Goal: Transaction & Acquisition: Purchase product/service

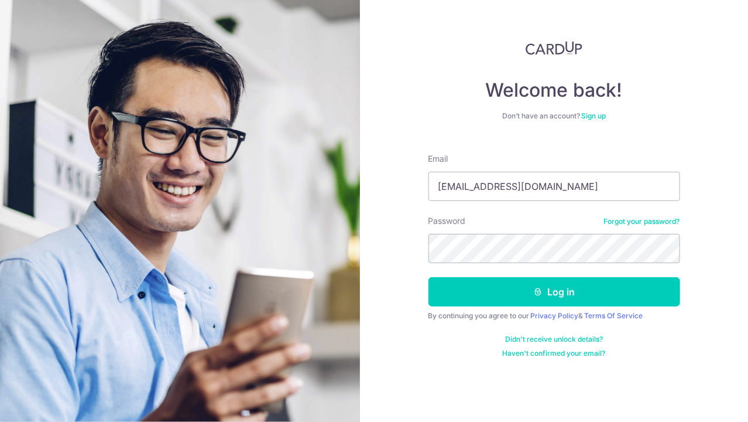
type input "[EMAIL_ADDRESS][DOMAIN_NAME]"
click at [429, 277] on button "Log in" at bounding box center [555, 291] width 252 height 29
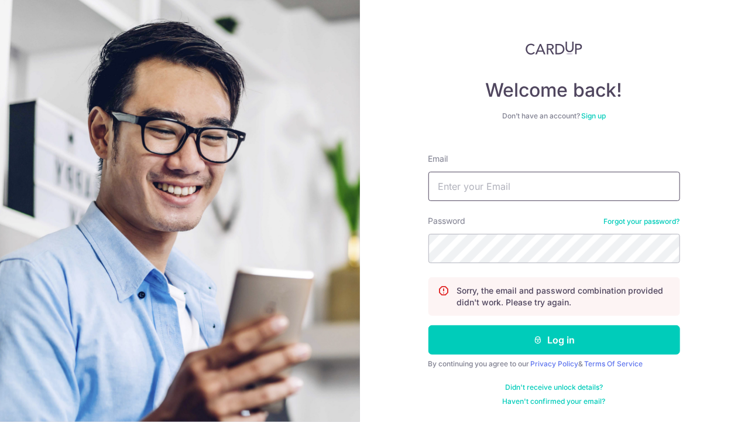
click at [463, 189] on input "Email" at bounding box center [555, 186] width 252 height 29
type input "[EMAIL_ADDRESS][DOMAIN_NAME]"
click at [429, 325] on button "Log in" at bounding box center [555, 339] width 252 height 29
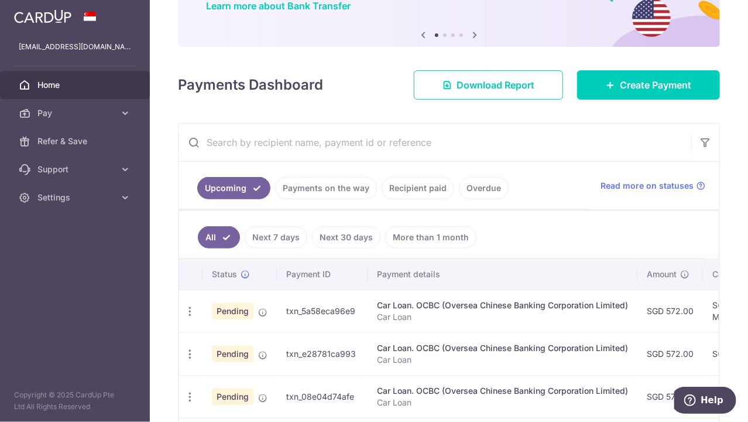
scroll to position [119, 0]
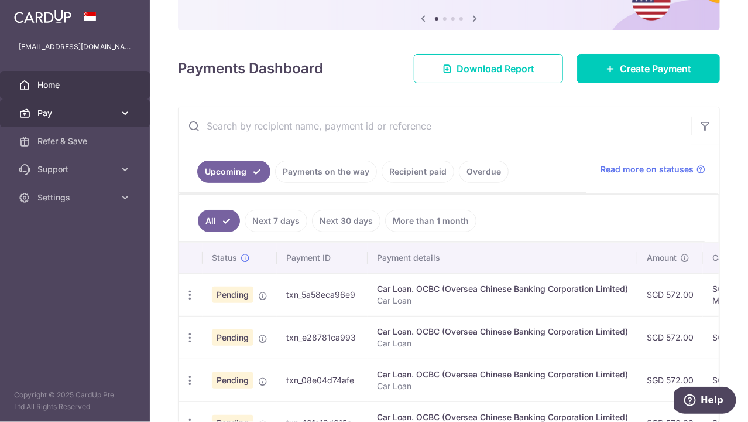
click at [102, 113] on span "Pay" at bounding box center [75, 113] width 77 height 12
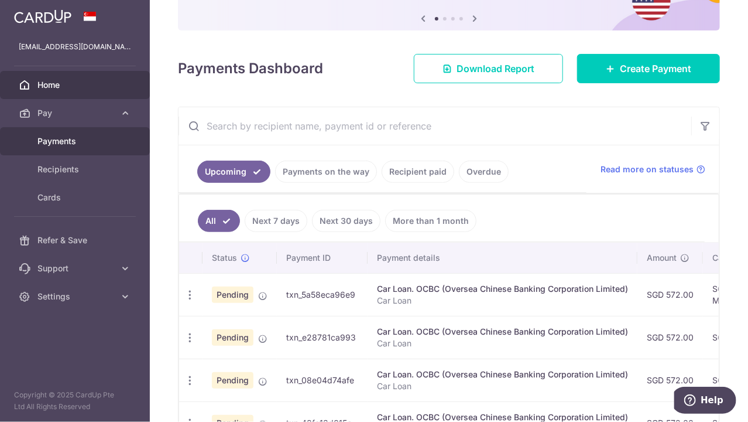
click at [50, 145] on span "Payments" at bounding box center [75, 141] width 77 height 12
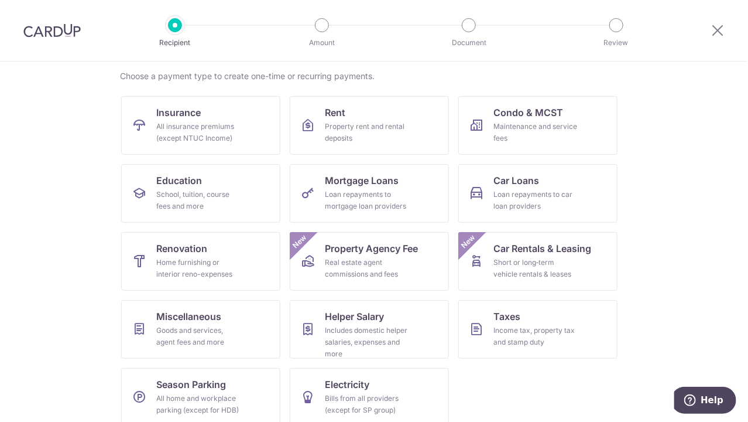
scroll to position [101, 0]
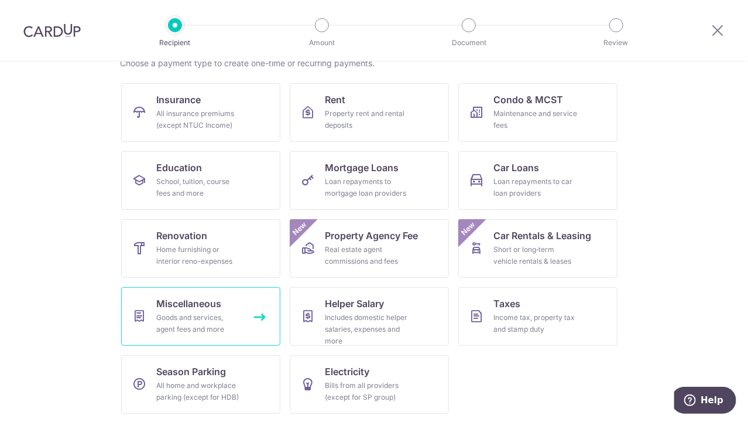
click at [183, 312] on div "Goods and services, agent fees and more" at bounding box center [198, 323] width 84 height 23
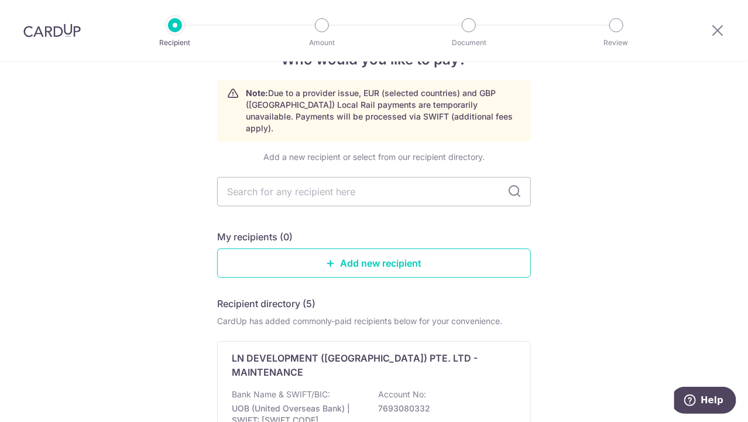
scroll to position [60, 0]
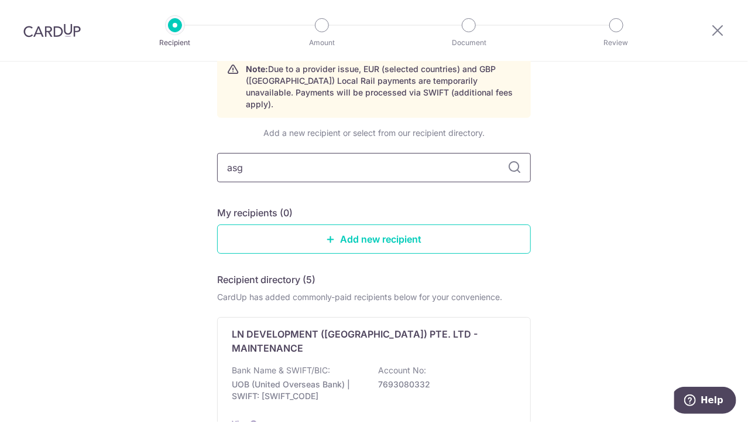
type input "as"
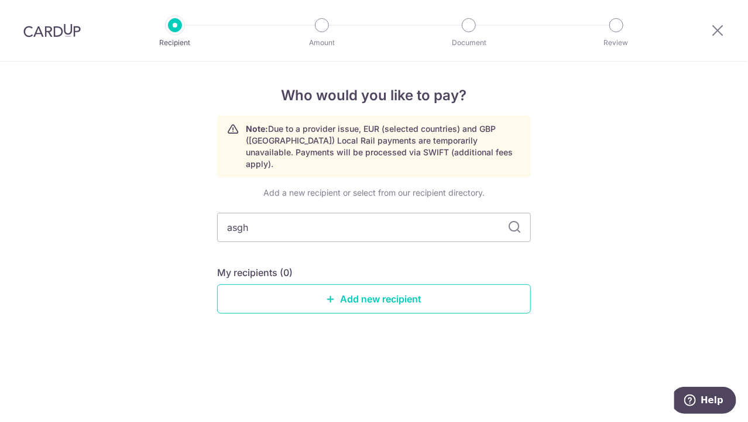
scroll to position [0, 0]
type input "asghe"
type input "asher"
click at [395, 289] on link "Add new recipient" at bounding box center [374, 298] width 314 height 29
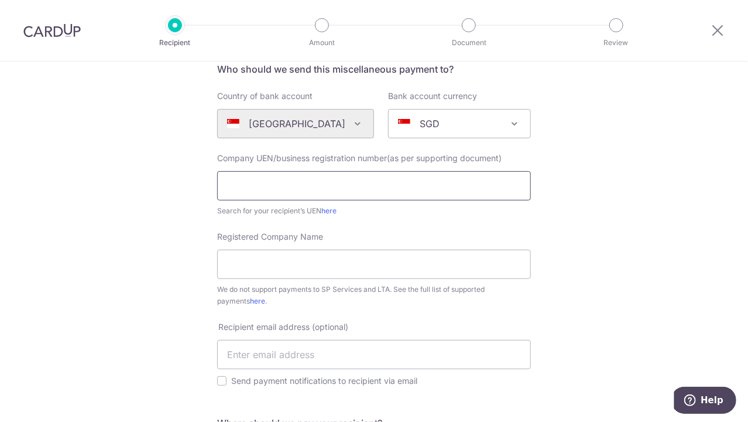
scroll to position [119, 0]
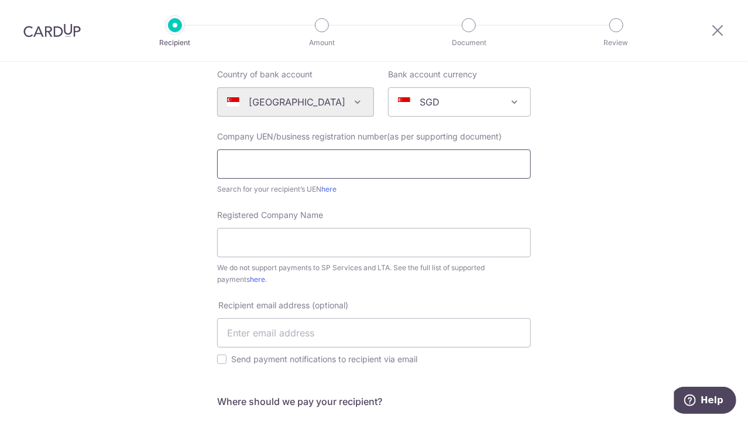
click at [343, 163] on input "text" at bounding box center [374, 163] width 314 height 29
type input "202477555R"
click at [324, 244] on input "Registered Company Name" at bounding box center [374, 242] width 314 height 29
type input "ASHER.SG PTE LTD"
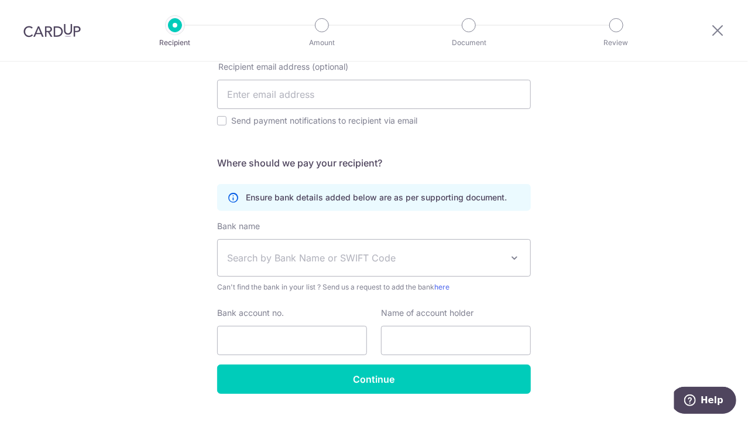
scroll to position [384, 0]
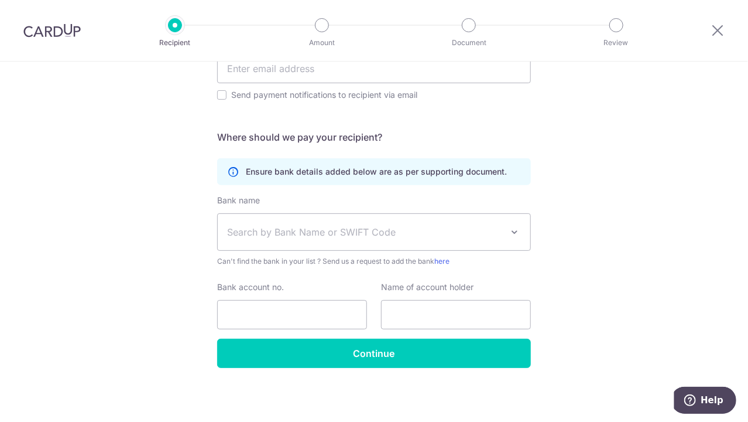
click at [329, 234] on span "Search by Bank Name or SWIFT Code" at bounding box center [364, 232] width 275 height 14
click at [432, 237] on span "Search by Bank Name or SWIFT Code" at bounding box center [364, 232] width 275 height 14
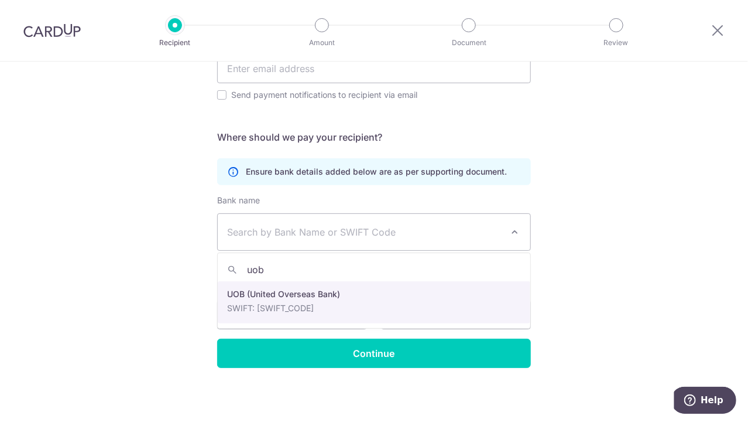
type input "uob"
select select "18"
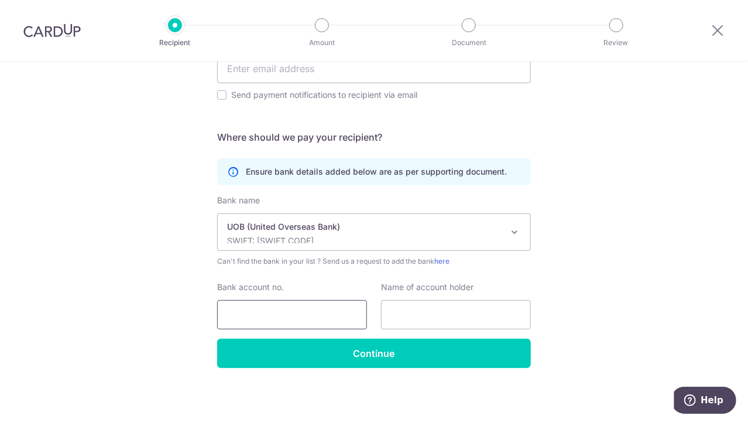
click at [314, 308] on input "Bank account no." at bounding box center [292, 314] width 150 height 29
type input "3353195431"
click at [446, 307] on input "text" at bounding box center [456, 314] width 150 height 29
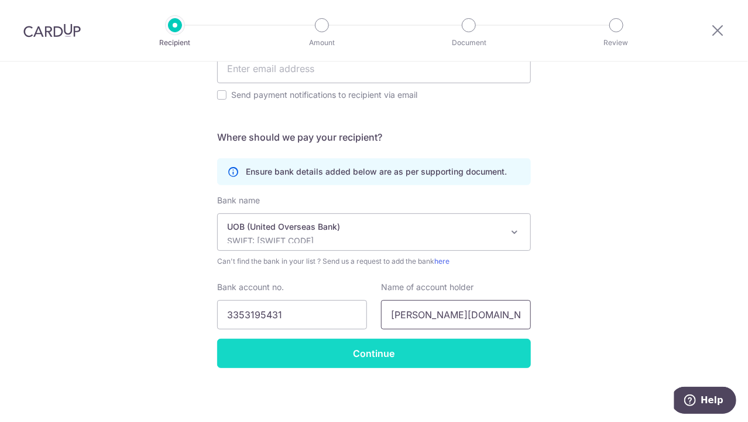
type input "ASHER.SG"
click at [372, 354] on input "Continue" at bounding box center [374, 352] width 314 height 29
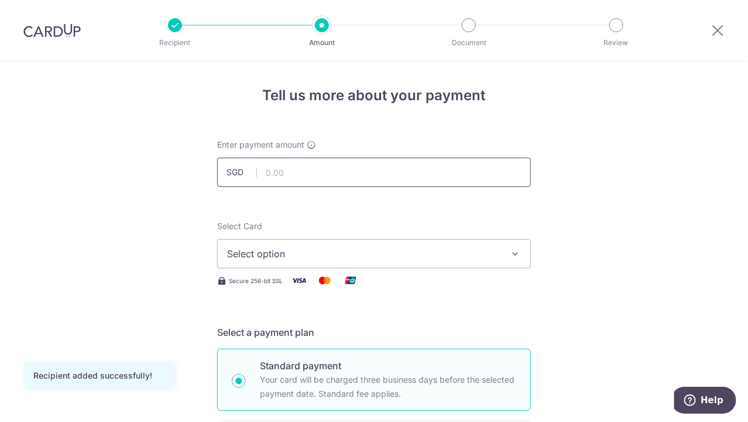
click at [344, 173] on input "text" at bounding box center [374, 172] width 314 height 29
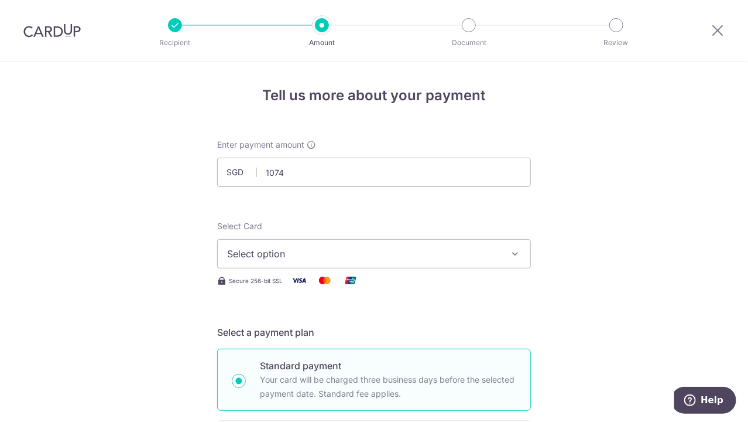
type input "1,074.00"
click at [467, 250] on span "Select option" at bounding box center [363, 254] width 273 height 14
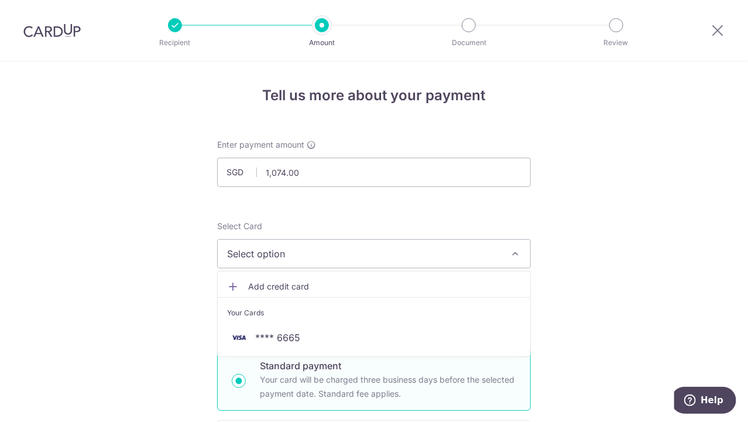
click at [466, 282] on span "Add credit card" at bounding box center [384, 286] width 273 height 12
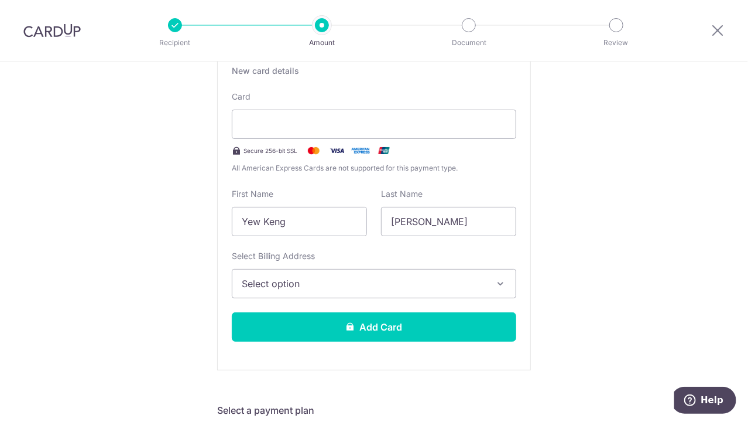
scroll to position [239, 0]
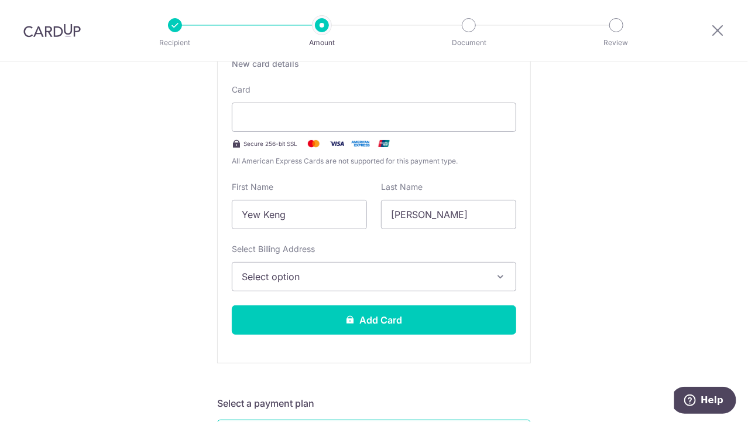
click at [495, 276] on button "Select option" at bounding box center [374, 276] width 285 height 29
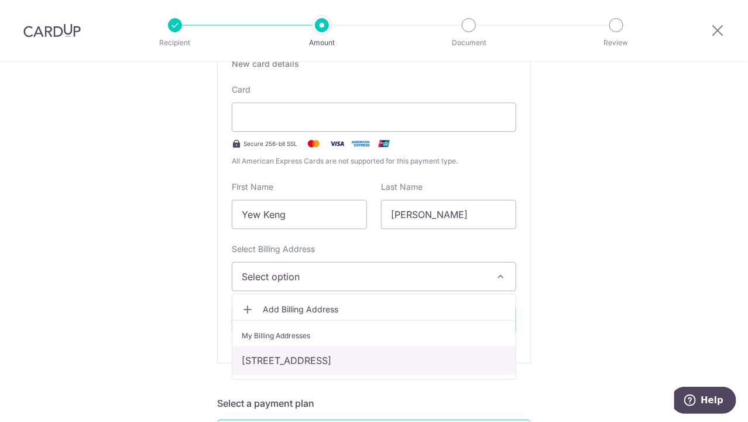
click at [470, 358] on link "1 Dairy Farm Heights #05-01, Singapore, Singapore-677666" at bounding box center [373, 360] width 283 height 28
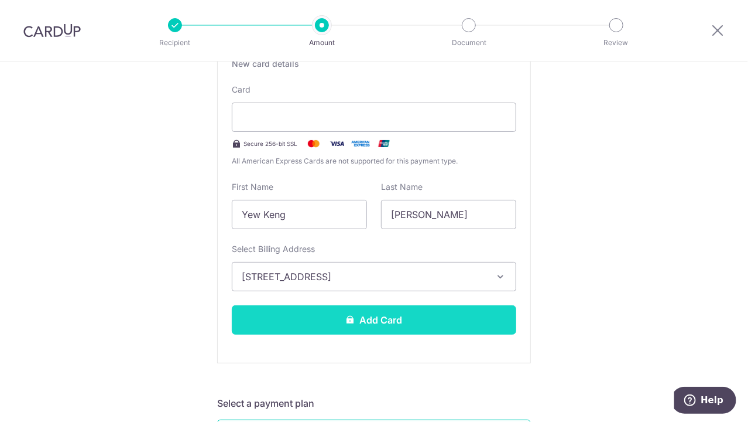
click at [391, 319] on button "Add Card" at bounding box center [374, 319] width 285 height 29
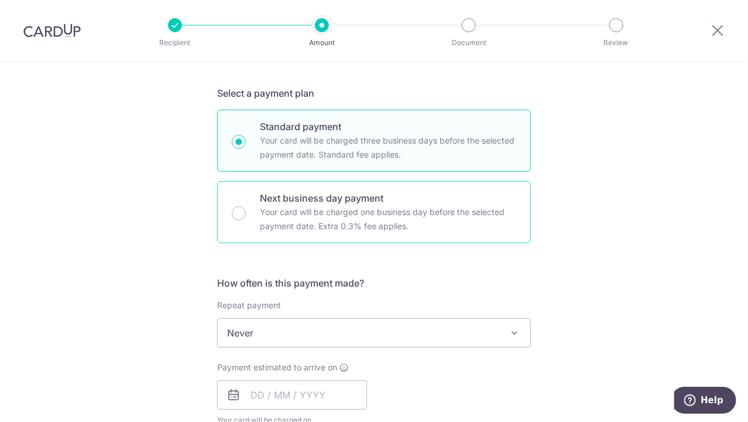
scroll to position [358, 0]
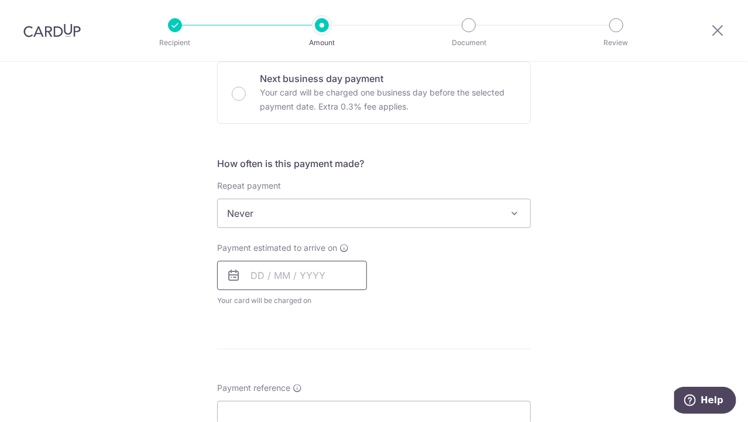
click at [340, 279] on input "text" at bounding box center [292, 275] width 150 height 29
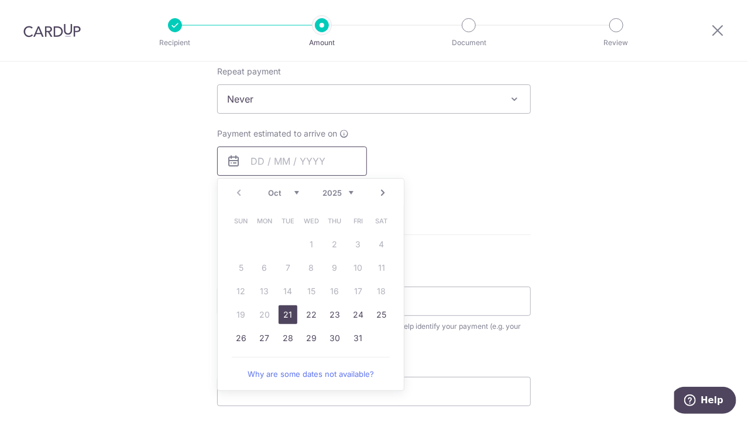
scroll to position [478, 0]
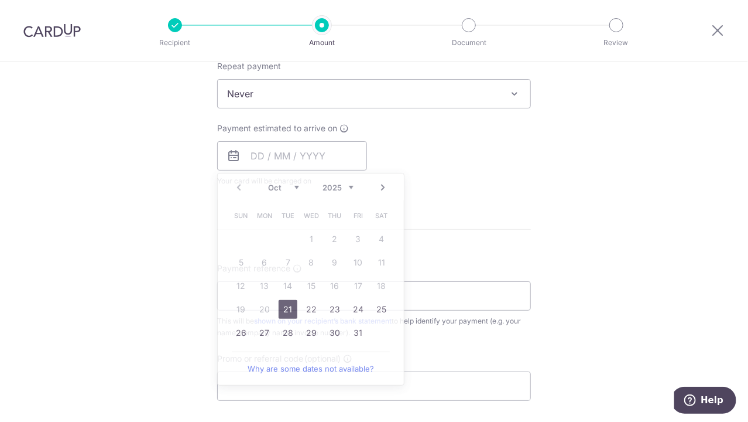
click at [514, 183] on div "Payment estimated to arrive on Prev Next Oct Nov Dec 2025 2026 2027 2028 2029 2…" at bounding box center [374, 154] width 328 height 64
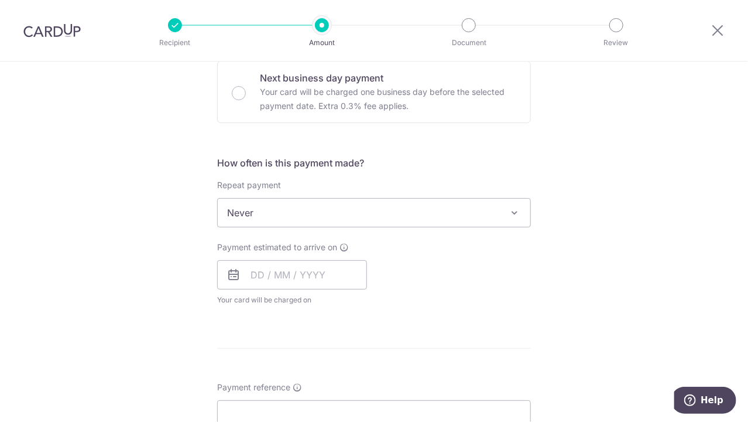
scroll to position [239, 0]
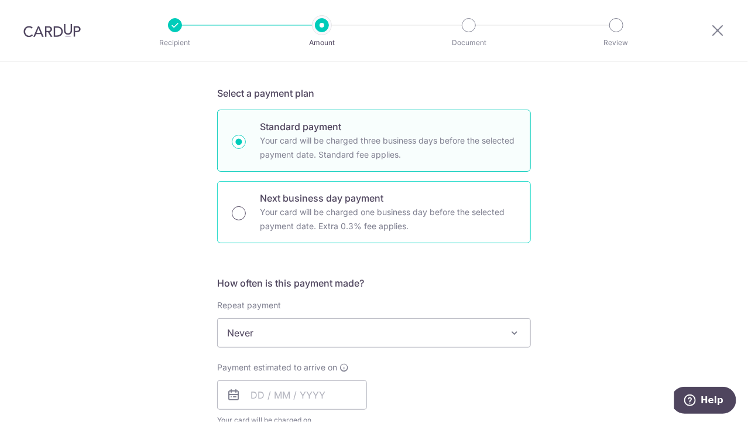
click at [235, 212] on input "Next business day payment Your card will be charged one business day before the…" at bounding box center [239, 213] width 14 height 14
radio input "true"
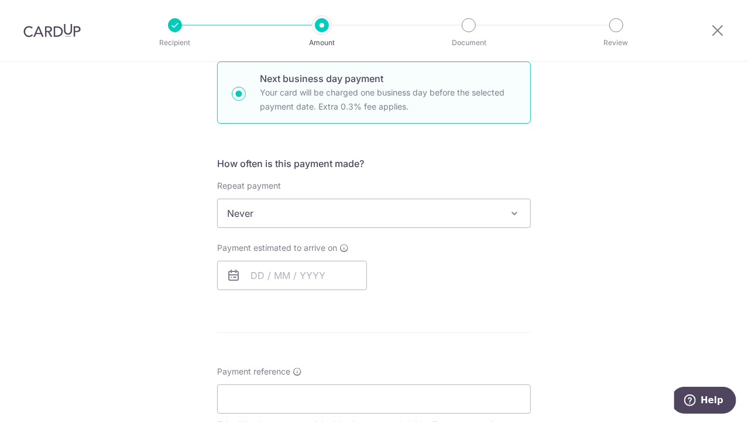
scroll to position [418, 0]
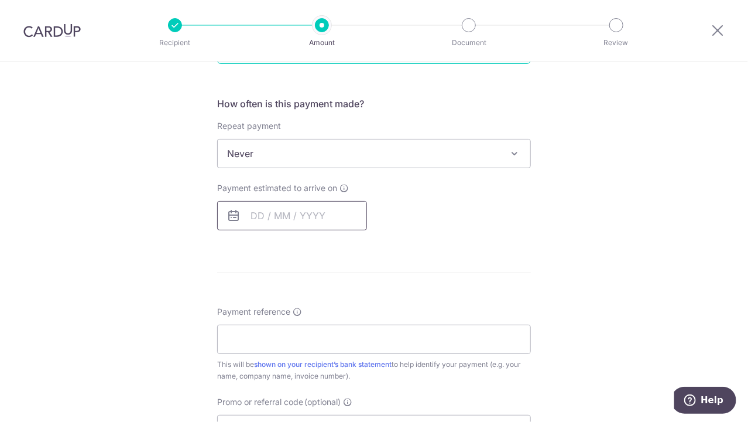
click at [325, 217] on input "text" at bounding box center [292, 215] width 150 height 29
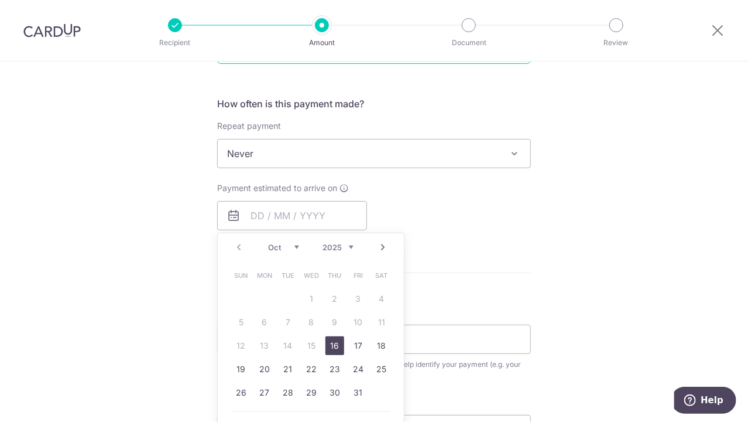
click at [337, 342] on link "16" at bounding box center [335, 345] width 19 height 19
type input "[DATE]"
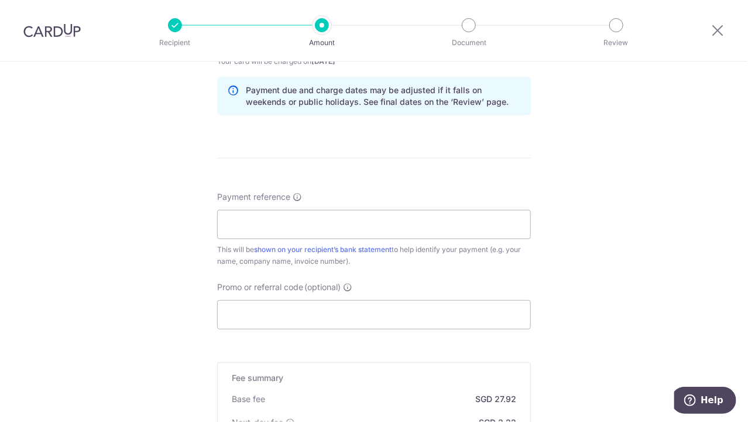
scroll to position [657, 0]
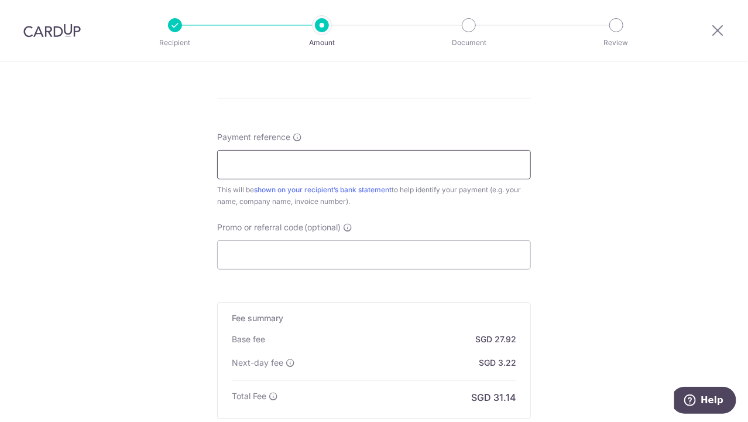
click at [355, 159] on input "Payment reference" at bounding box center [374, 164] width 314 height 29
type input "Asher.SG Whiskey"
click at [391, 246] on input "Promo or referral code (optional)" at bounding box center [374, 254] width 314 height 29
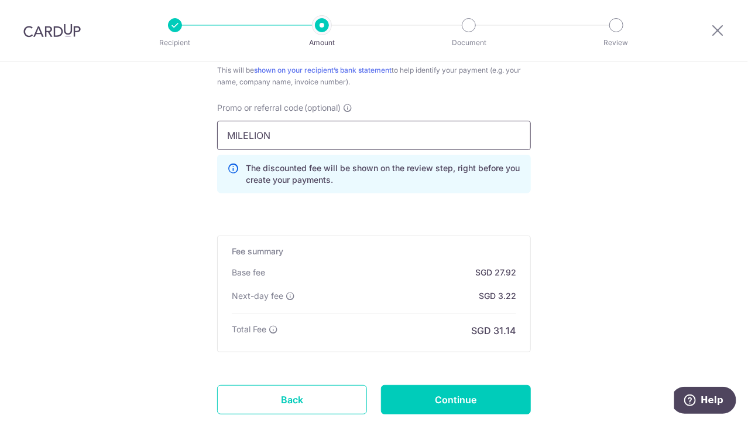
scroll to position [852, 0]
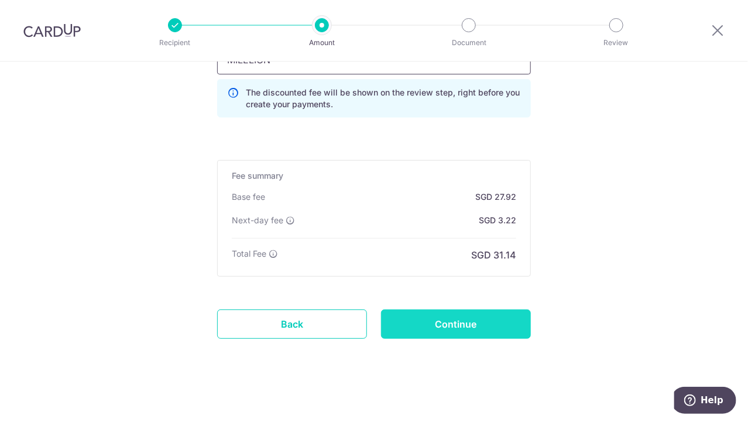
type input "MILELION"
click at [441, 319] on input "Continue" at bounding box center [456, 323] width 150 height 29
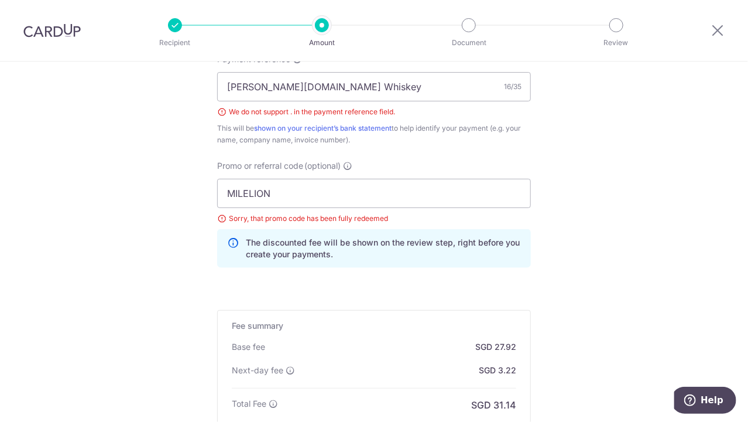
scroll to position [717, 0]
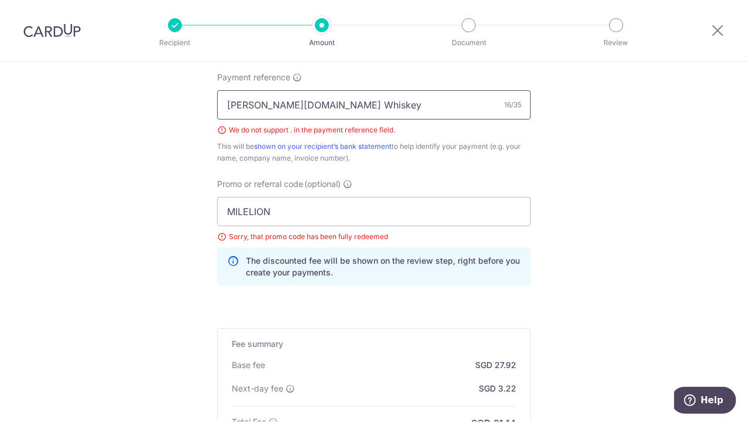
click at [256, 101] on input "[PERSON_NAME][DOMAIN_NAME] Whiskey" at bounding box center [374, 104] width 314 height 29
type input "AsherSG Whiskey"
drag, startPoint x: 285, startPoint y: 208, endPoint x: 37, endPoint y: 175, distance: 249.9
click at [217, 197] on input "MILELION" at bounding box center [374, 211] width 314 height 29
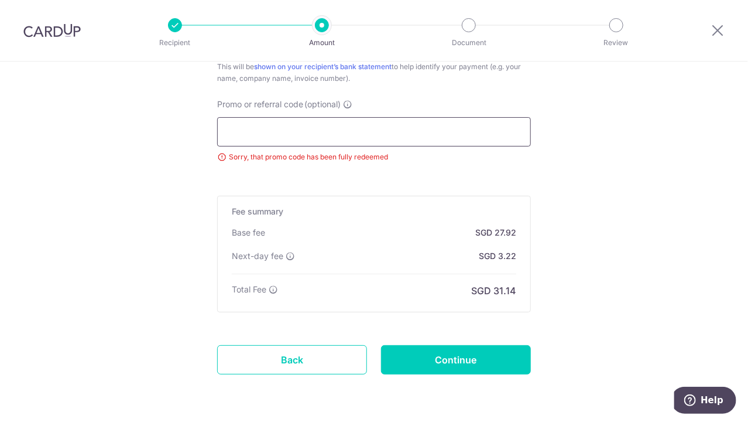
scroll to position [833, 0]
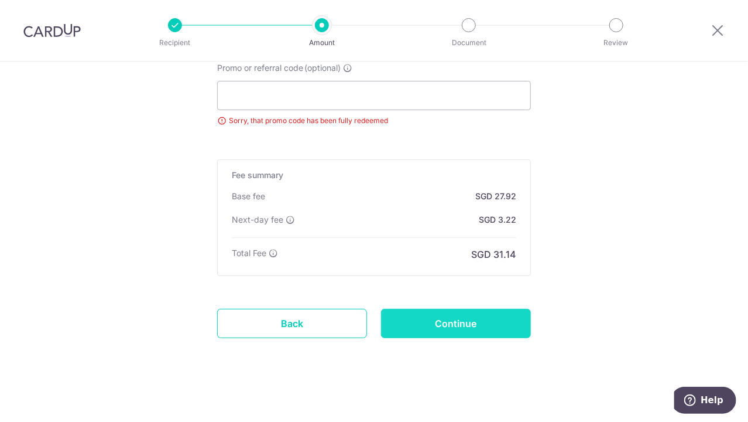
click at [444, 322] on input "Continue" at bounding box center [456, 323] width 150 height 29
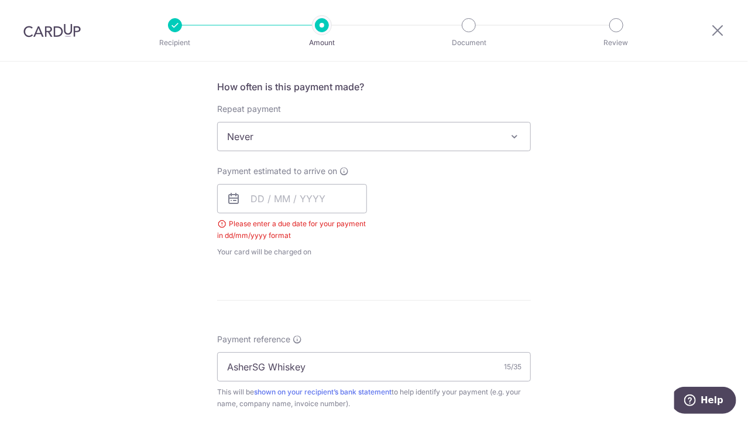
scroll to position [410, 0]
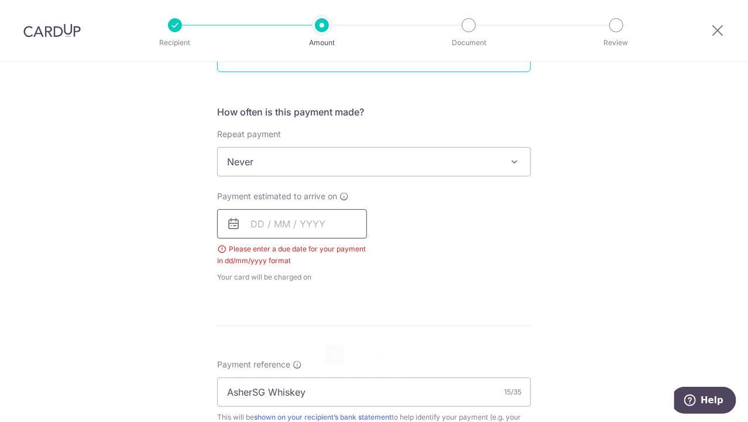
click at [305, 222] on input "text" at bounding box center [292, 223] width 150 height 29
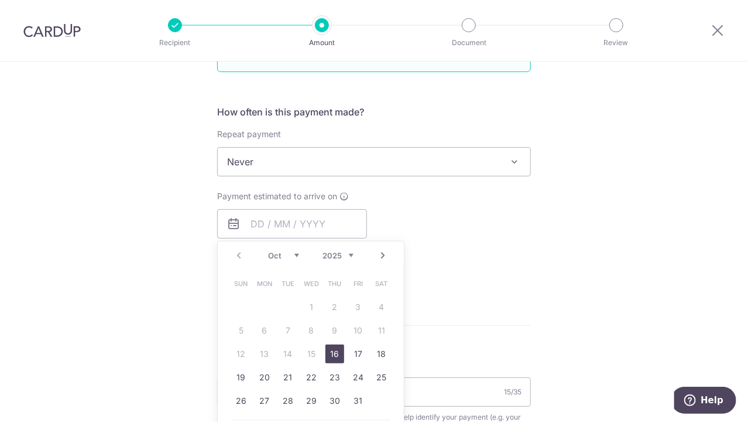
click at [334, 351] on link "16" at bounding box center [335, 353] width 19 height 19
type input "[DATE]"
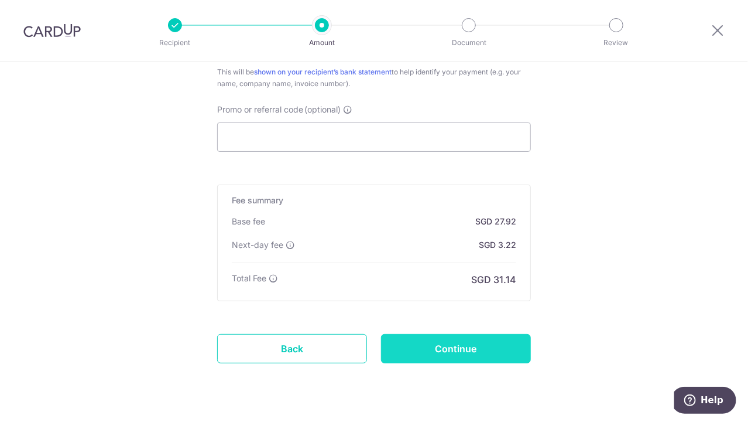
scroll to position [800, 0]
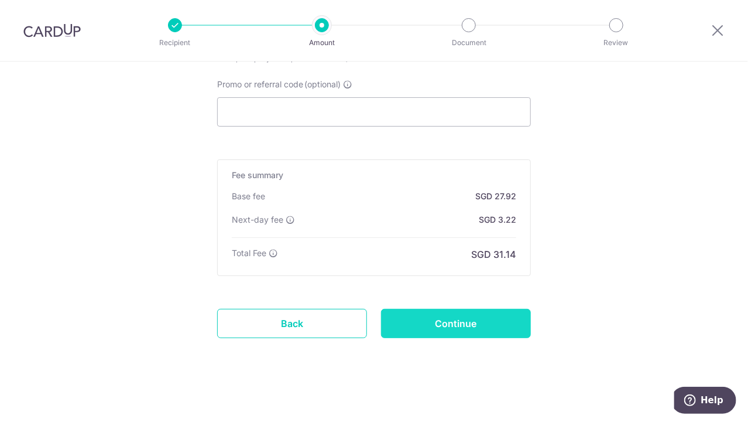
click at [459, 320] on input "Continue" at bounding box center [456, 323] width 150 height 29
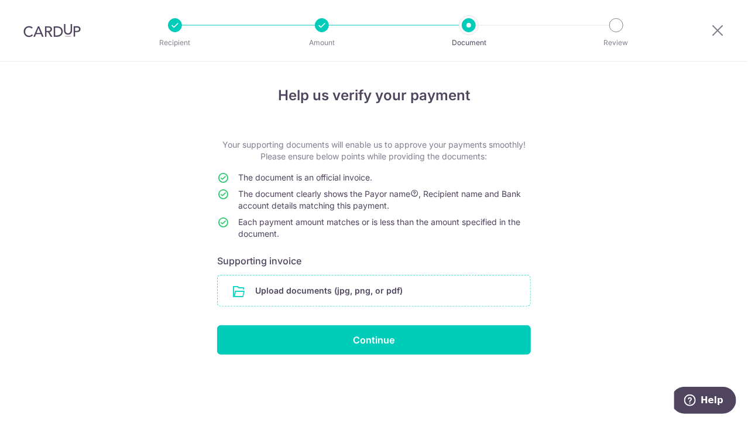
click at [357, 282] on input "file" at bounding box center [374, 290] width 313 height 30
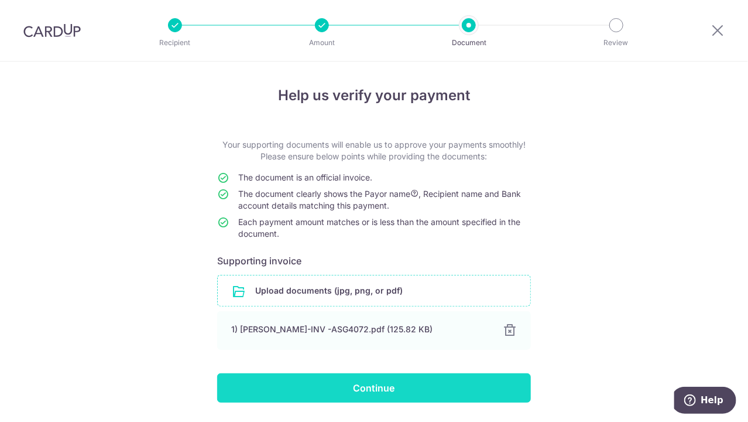
click at [378, 388] on input "Continue" at bounding box center [374, 387] width 314 height 29
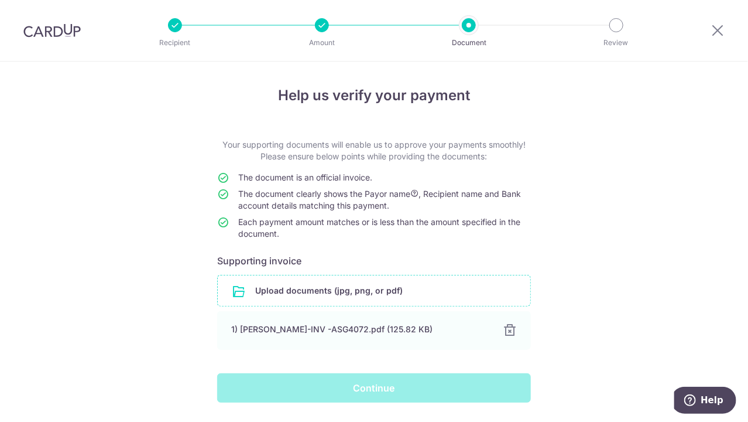
scroll to position [34, 0]
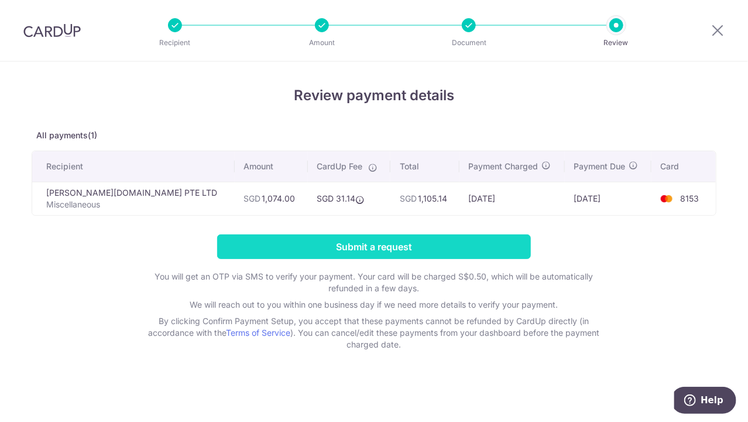
click at [402, 252] on input "Submit a request" at bounding box center [374, 246] width 314 height 25
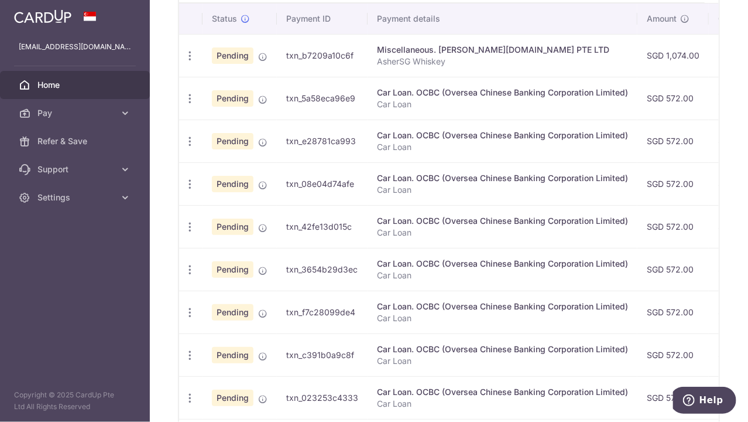
scroll to position [179, 0]
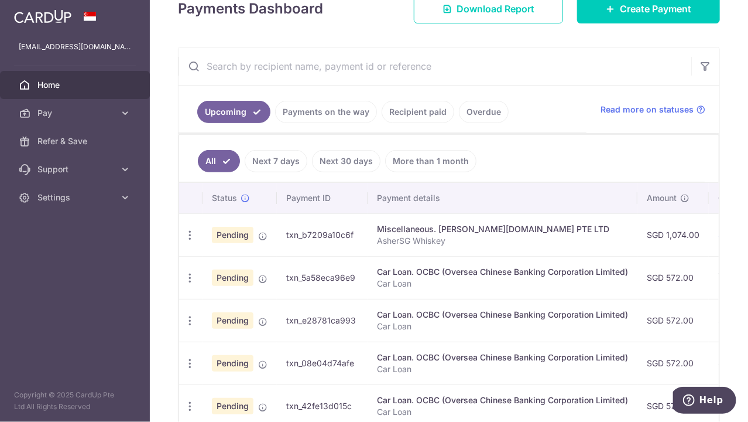
click at [362, 111] on link "Payments on the way" at bounding box center [326, 112] width 102 height 22
